Goal: Find specific page/section: Find specific page/section

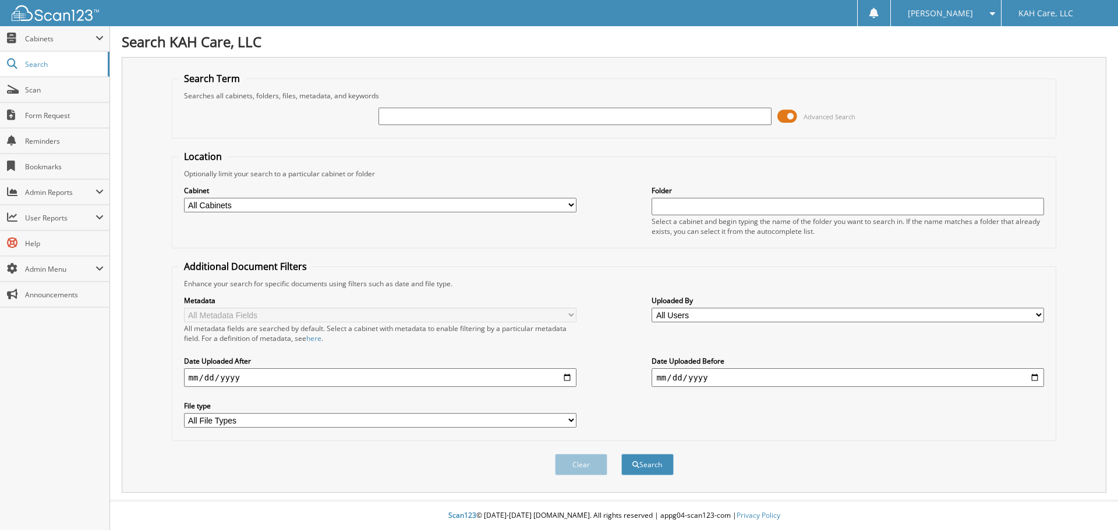
drag, startPoint x: 501, startPoint y: 111, endPoint x: 508, endPoint y: 111, distance: 7.0
click at [503, 111] on input "text" at bounding box center [574, 116] width 392 height 17
type input "atkins"
click at [651, 467] on button "Search" at bounding box center [647, 465] width 52 height 22
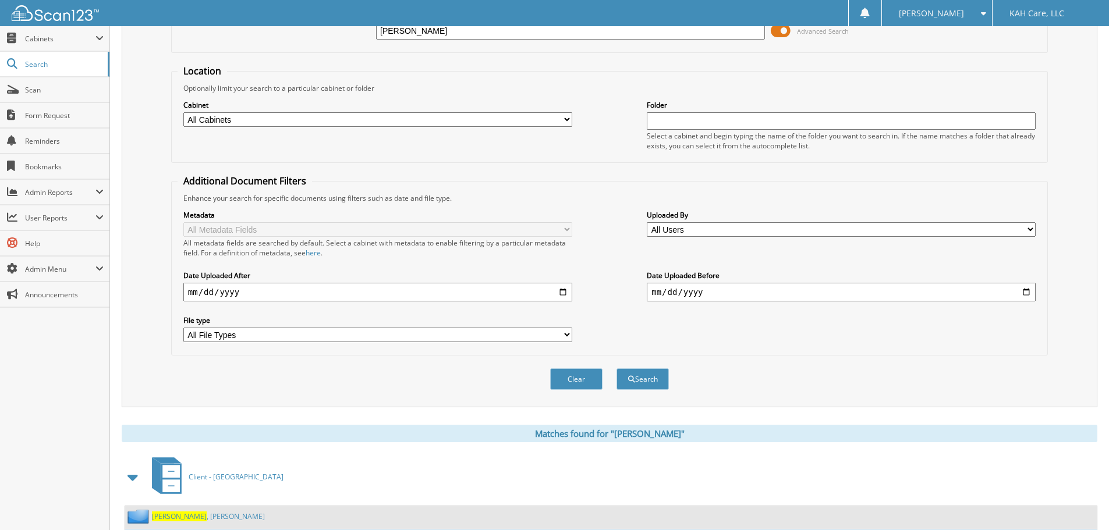
scroll to position [291, 0]
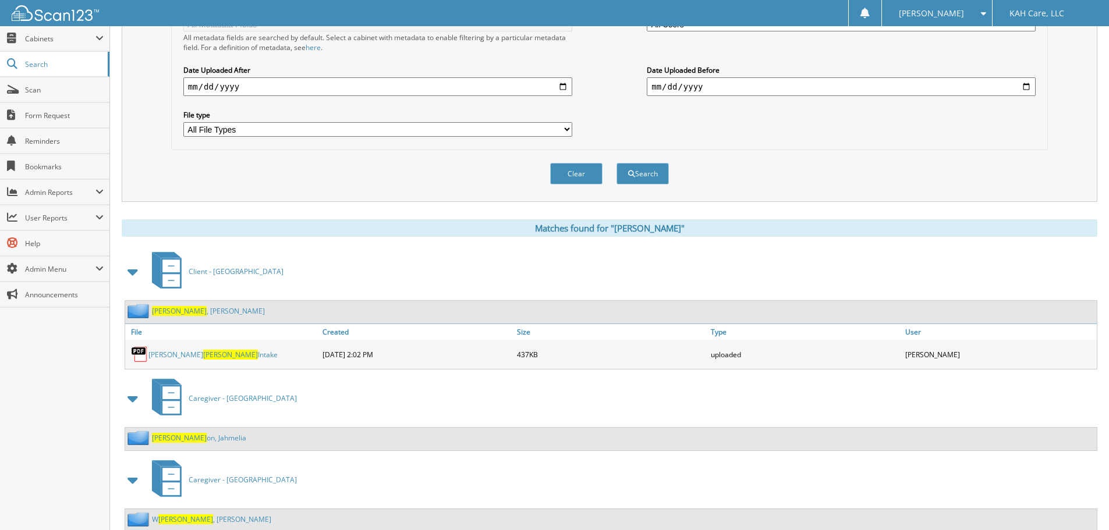
click at [165, 309] on span "Atkins" at bounding box center [179, 311] width 55 height 10
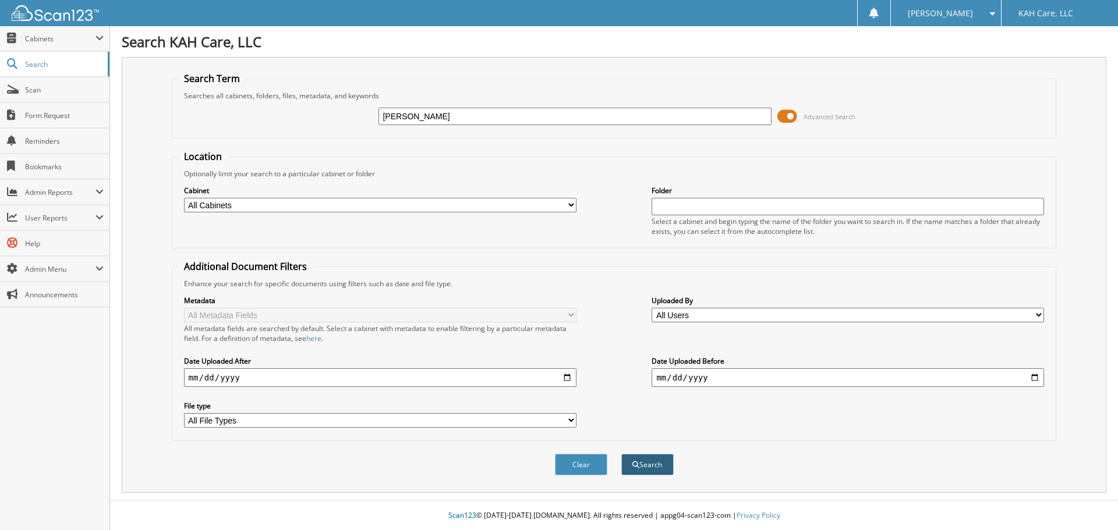
type input "mckee"
click at [652, 466] on button "Search" at bounding box center [647, 465] width 52 height 22
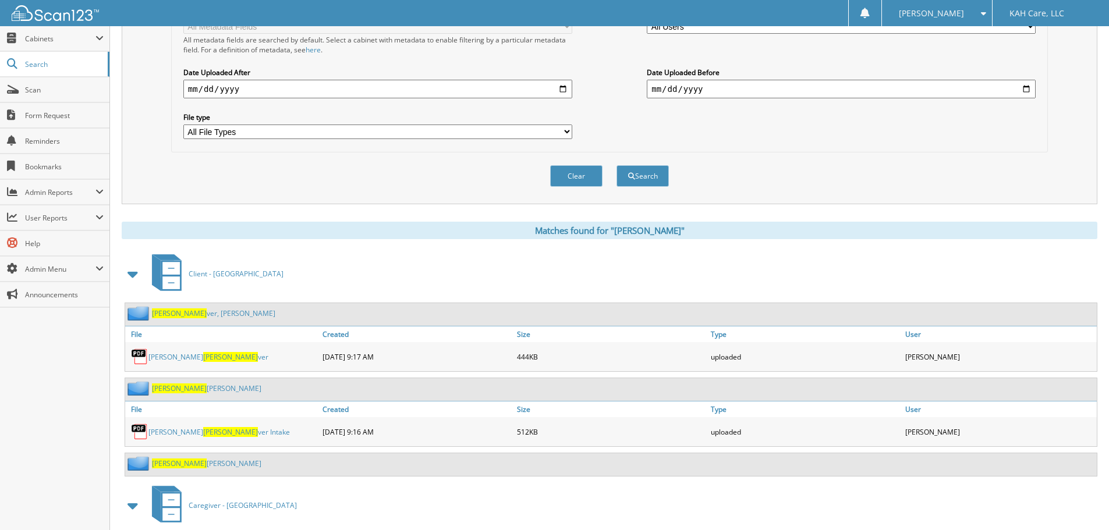
scroll to position [291, 0]
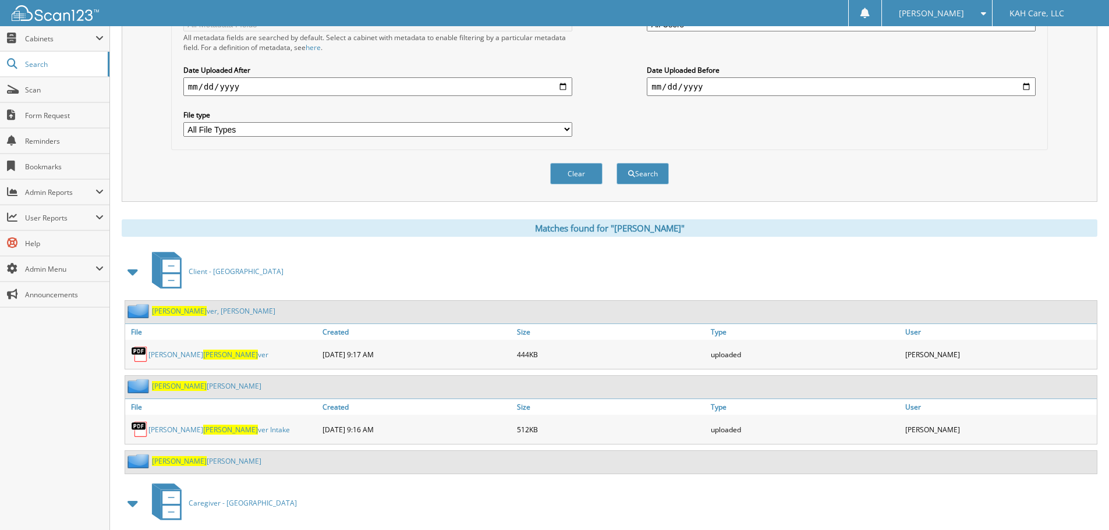
click at [192, 309] on link "[PERSON_NAME] ver, [PERSON_NAME]" at bounding box center [213, 311] width 123 height 10
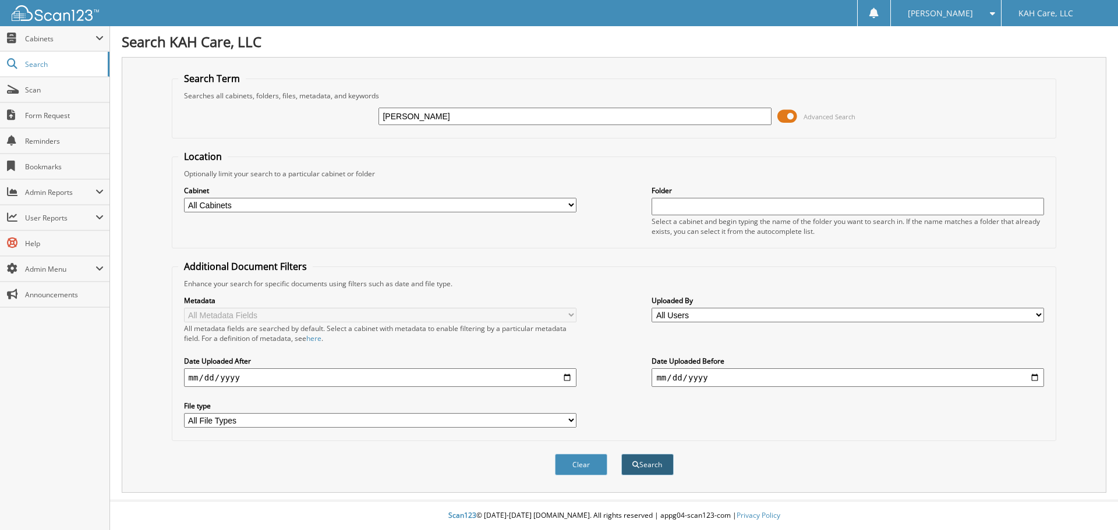
type input "[PERSON_NAME]"
click at [646, 467] on button "Search" at bounding box center [647, 465] width 52 height 22
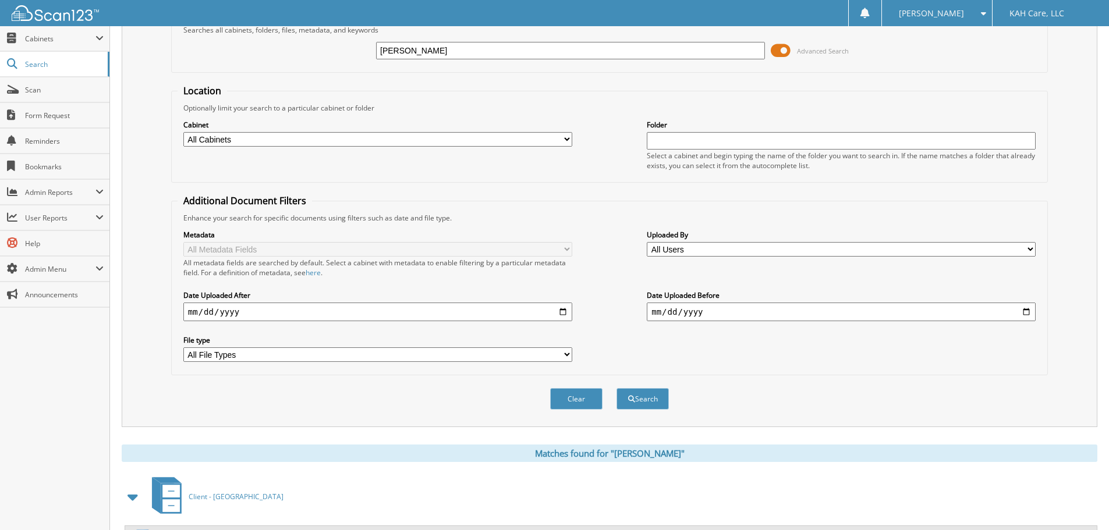
scroll to position [195, 0]
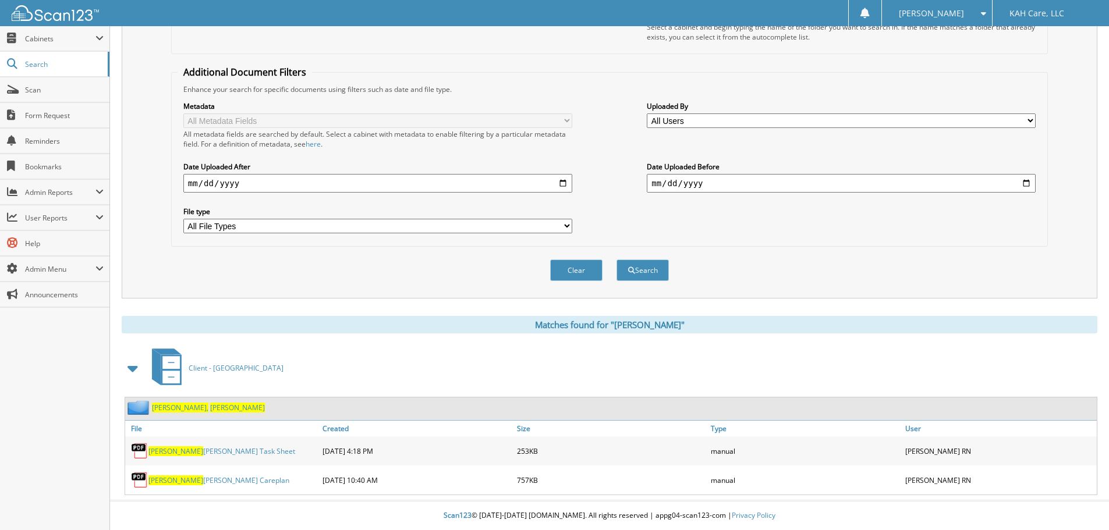
click at [210, 408] on span "Linda" at bounding box center [237, 408] width 55 height 10
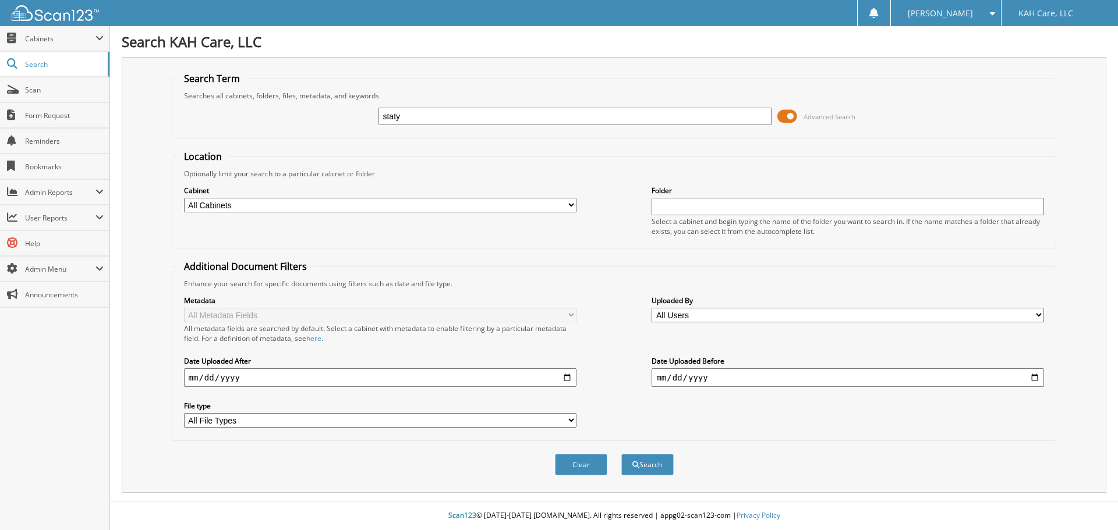
drag, startPoint x: 398, startPoint y: 117, endPoint x: 320, endPoint y: 117, distance: 78.0
click at [320, 117] on div "staty Advanced Search" at bounding box center [614, 116] width 872 height 31
type input "stat"
click at [651, 464] on button "Search" at bounding box center [647, 465] width 52 height 22
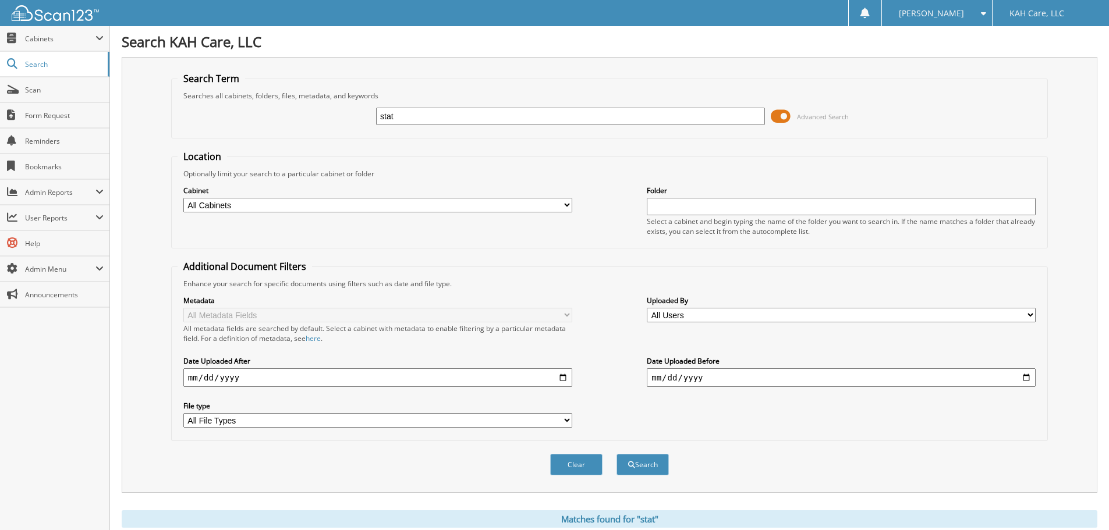
click at [438, 118] on input "stat" at bounding box center [570, 116] width 389 height 17
type input "[PERSON_NAME]"
click at [645, 463] on button "Search" at bounding box center [643, 465] width 52 height 22
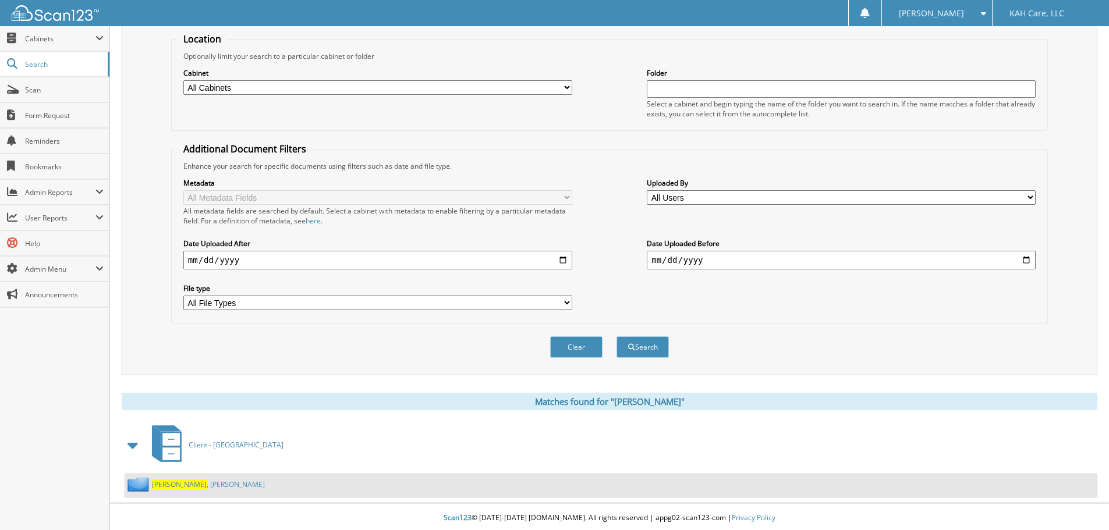
scroll to position [121, 0]
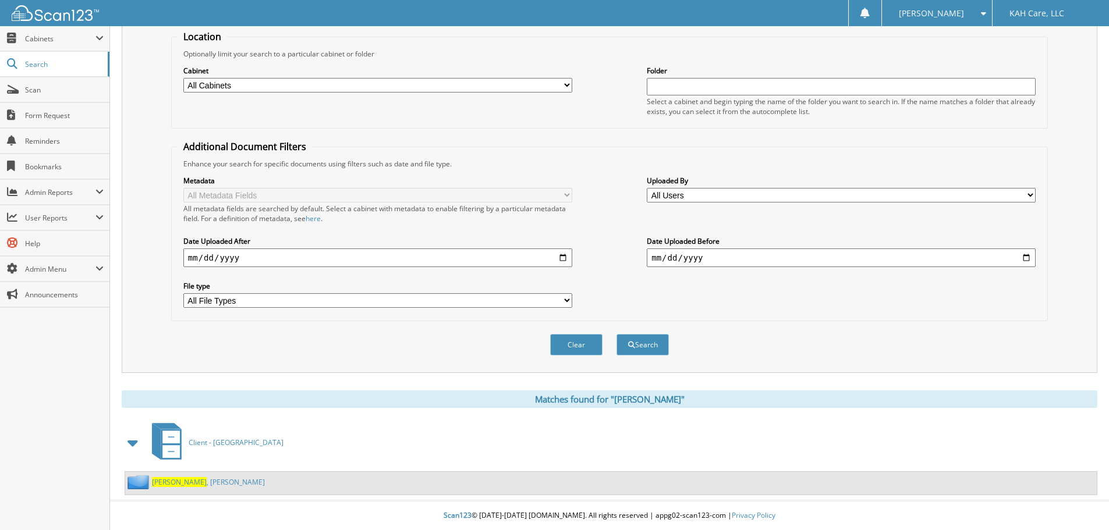
click at [162, 479] on span "[PERSON_NAME]" at bounding box center [179, 482] width 55 height 10
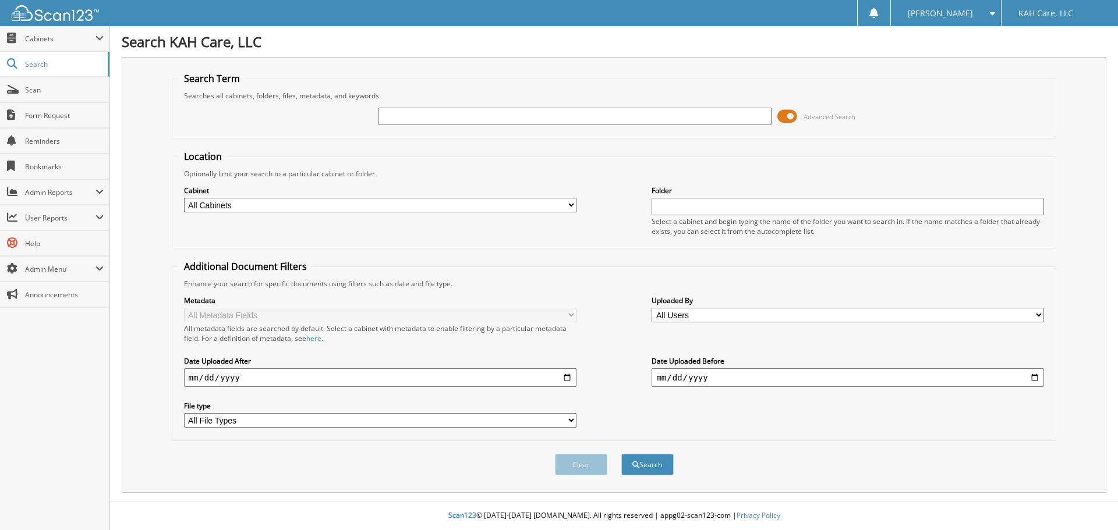
click at [451, 112] on input "text" at bounding box center [574, 116] width 392 height 17
click at [454, 113] on input "text" at bounding box center [574, 116] width 392 height 17
drag, startPoint x: 454, startPoint y: 115, endPoint x: 464, endPoint y: 117, distance: 10.2
click at [458, 115] on input "text" at bounding box center [574, 116] width 392 height 17
type input "[PERSON_NAME], mer"
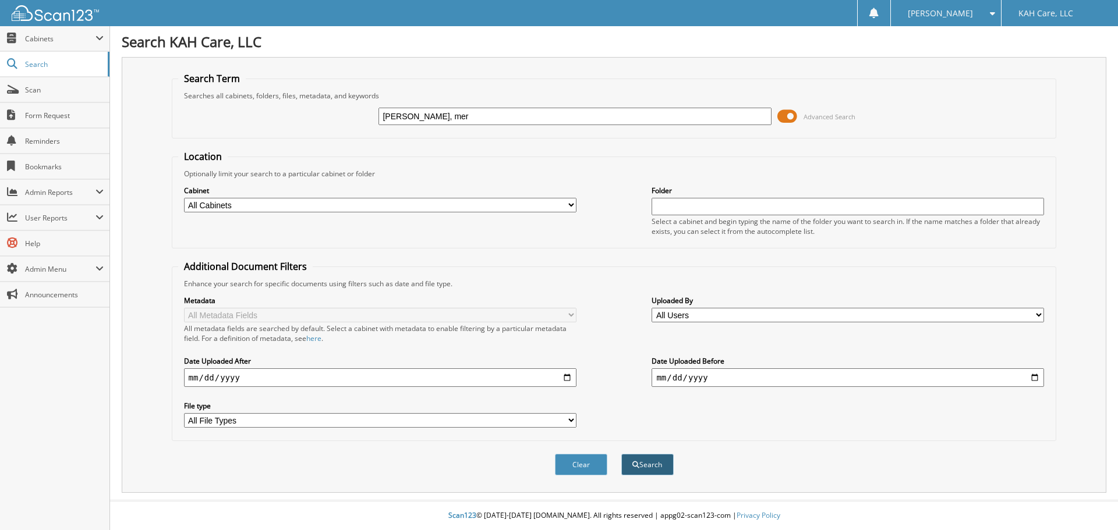
click at [646, 465] on button "Search" at bounding box center [647, 465] width 52 height 22
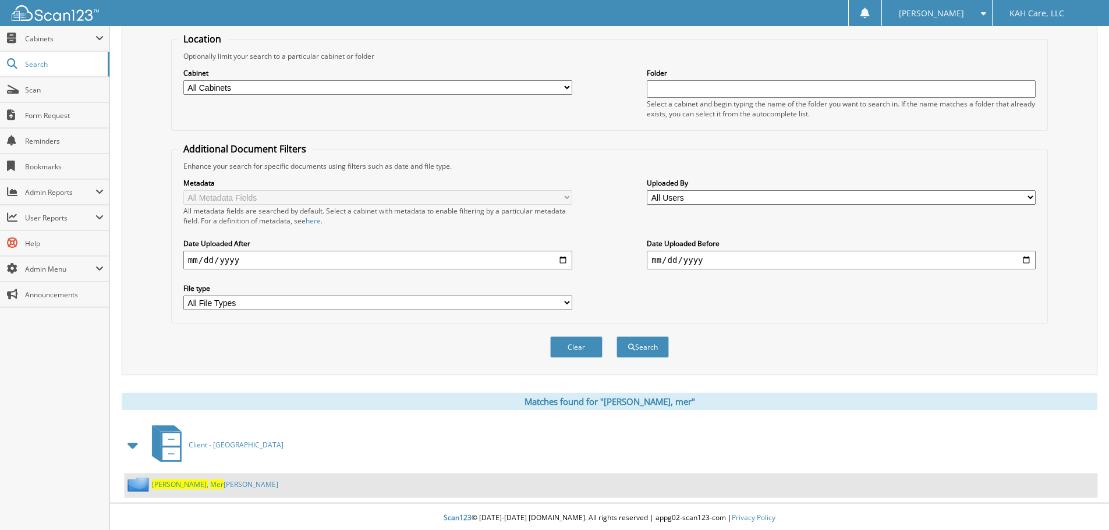
scroll to position [121, 0]
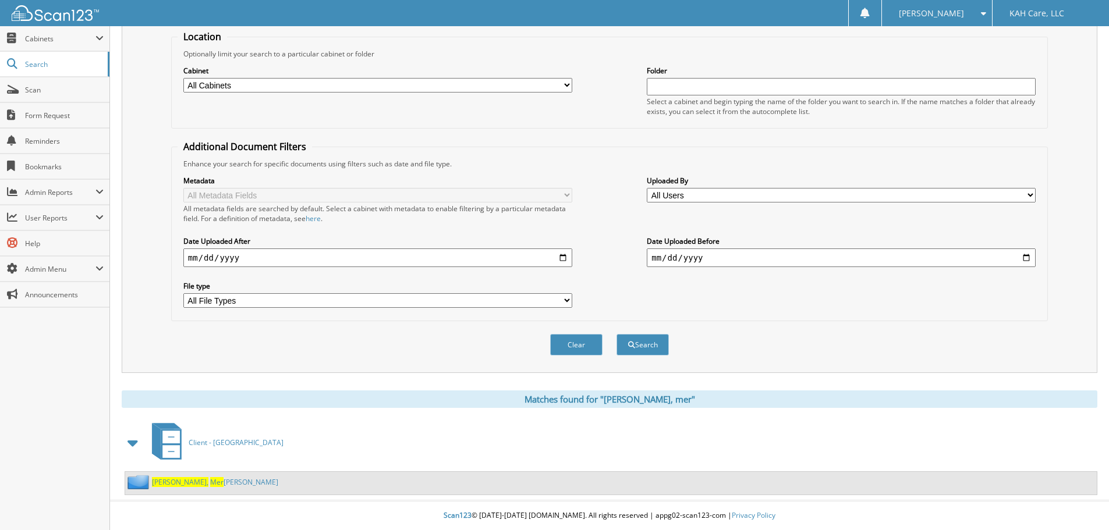
click at [190, 481] on link "Taylor, Mer edith" at bounding box center [215, 482] width 126 height 10
